Goal: Find specific page/section: Find specific page/section

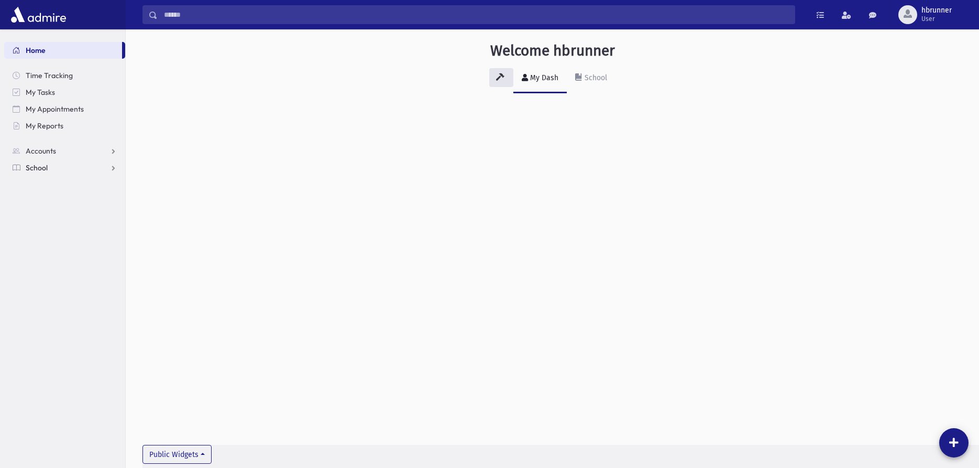
click at [49, 166] on link "School" at bounding box center [64, 167] width 121 height 17
click at [54, 183] on span "Students" at bounding box center [45, 184] width 29 height 9
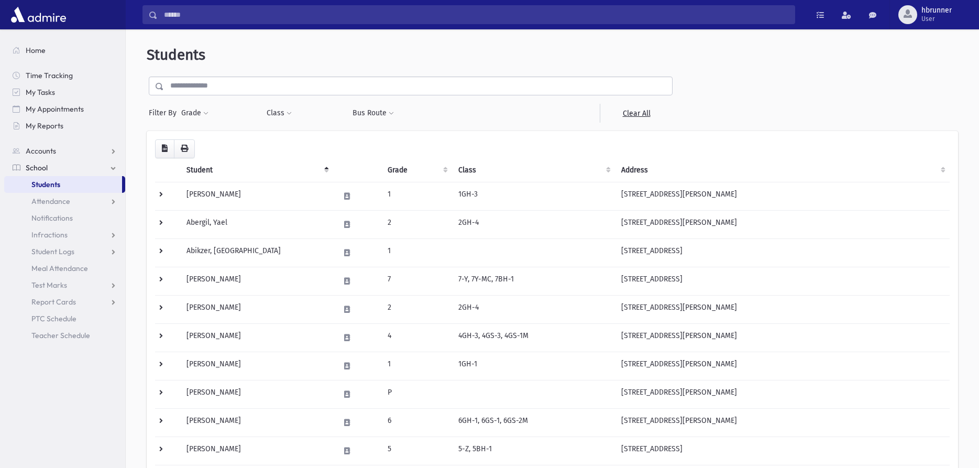
click at [231, 84] on input "text" at bounding box center [418, 85] width 508 height 19
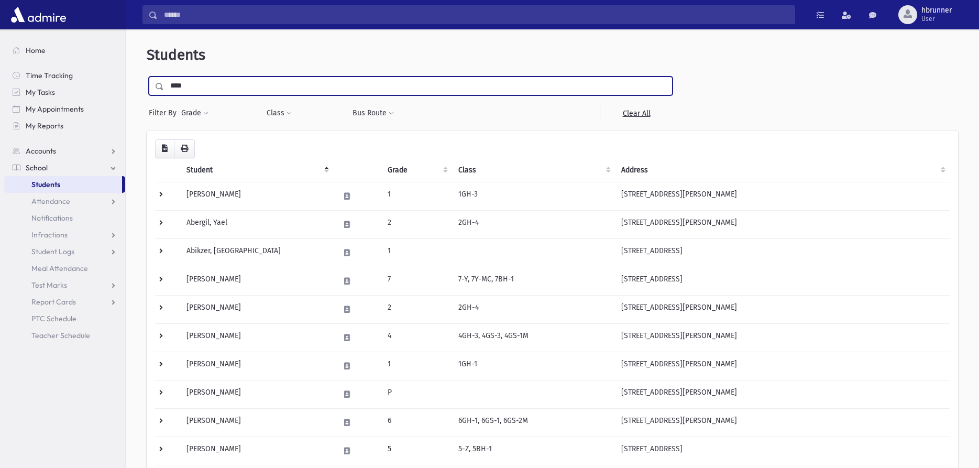
type input "****"
click at [147, 76] on input "submit" at bounding box center [161, 83] width 29 height 14
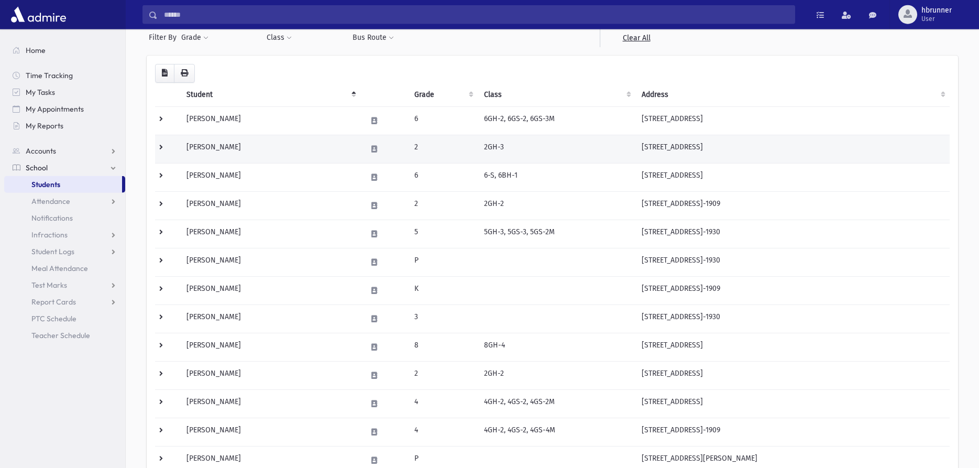
scroll to position [48, 0]
